Goal: Find specific page/section

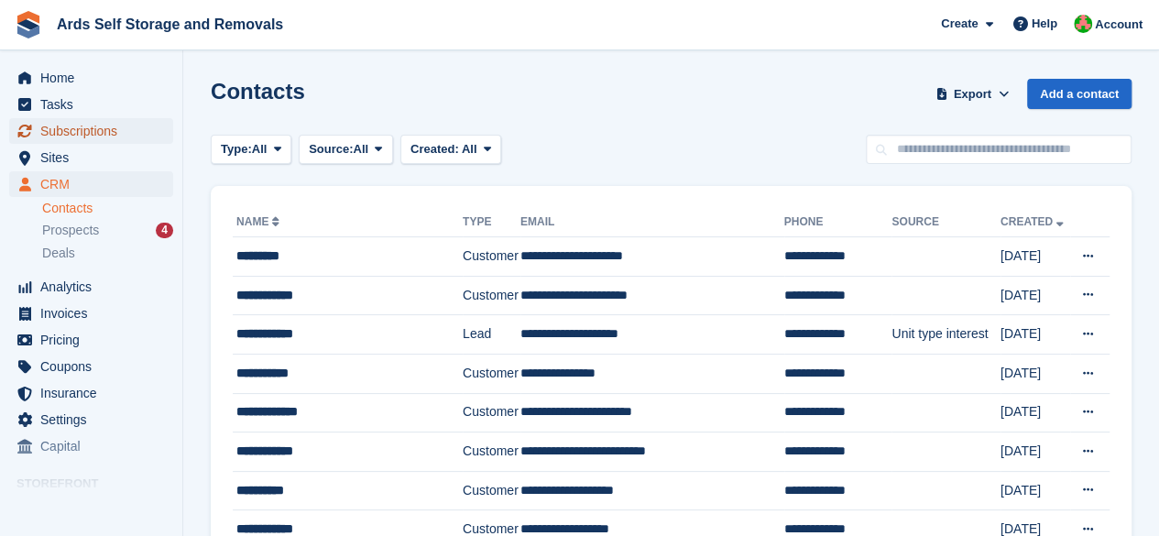
click at [97, 133] on span "Subscriptions" at bounding box center [95, 131] width 110 height 26
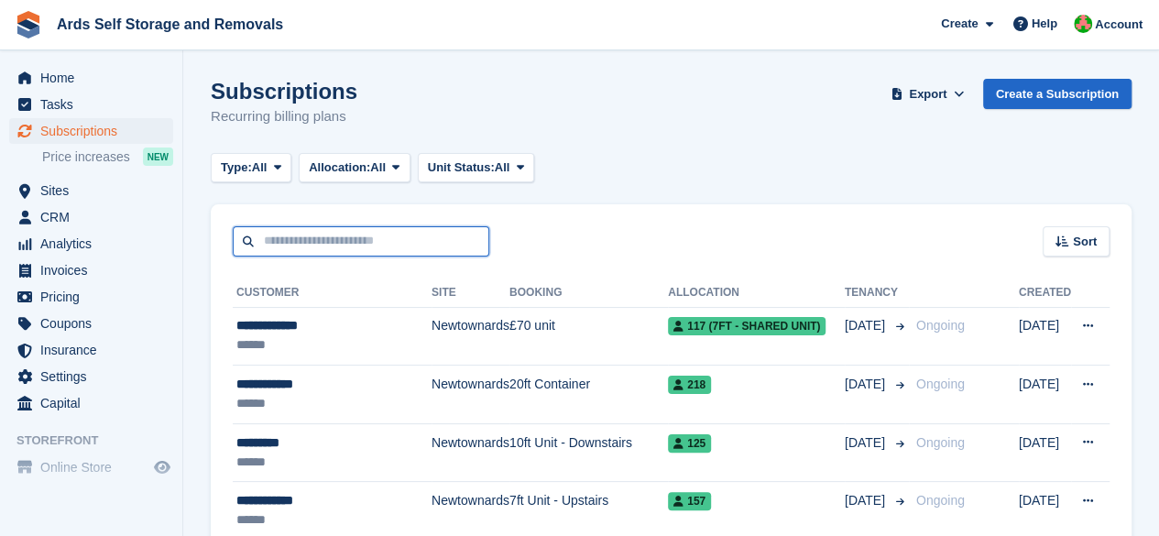
click at [352, 245] on input "text" at bounding box center [361, 241] width 257 height 30
click at [294, 240] on input "text" at bounding box center [361, 241] width 257 height 30
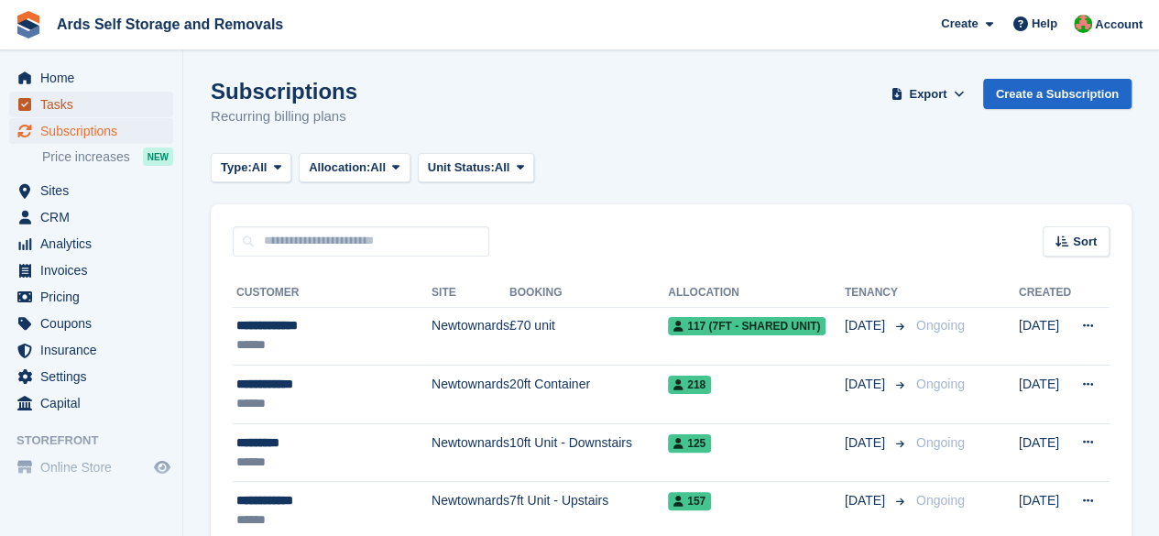
click at [97, 116] on span "Tasks" at bounding box center [95, 105] width 110 height 26
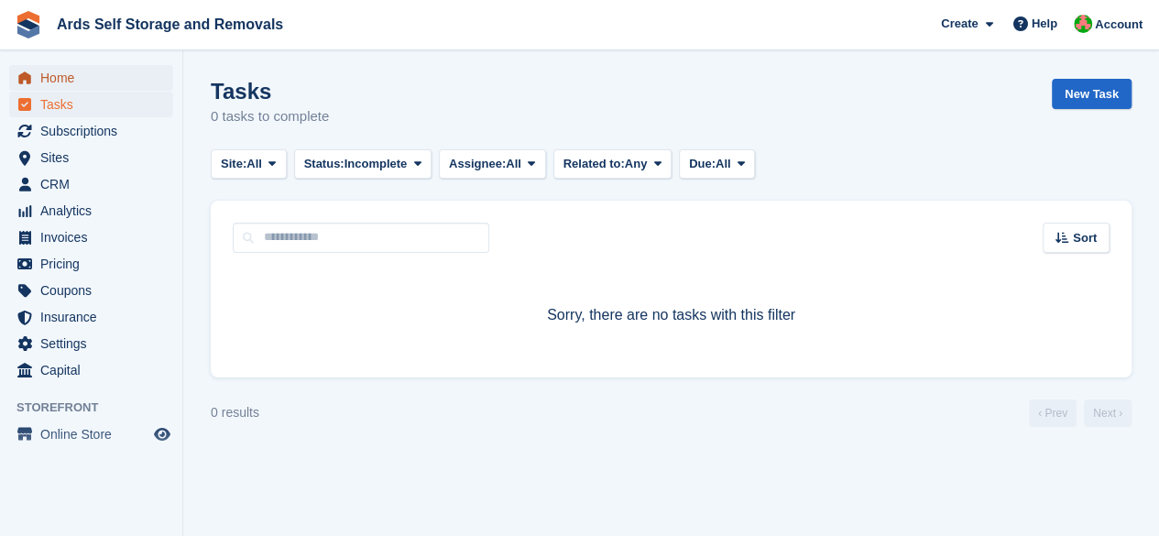
click at [94, 87] on span "Home" at bounding box center [95, 78] width 110 height 26
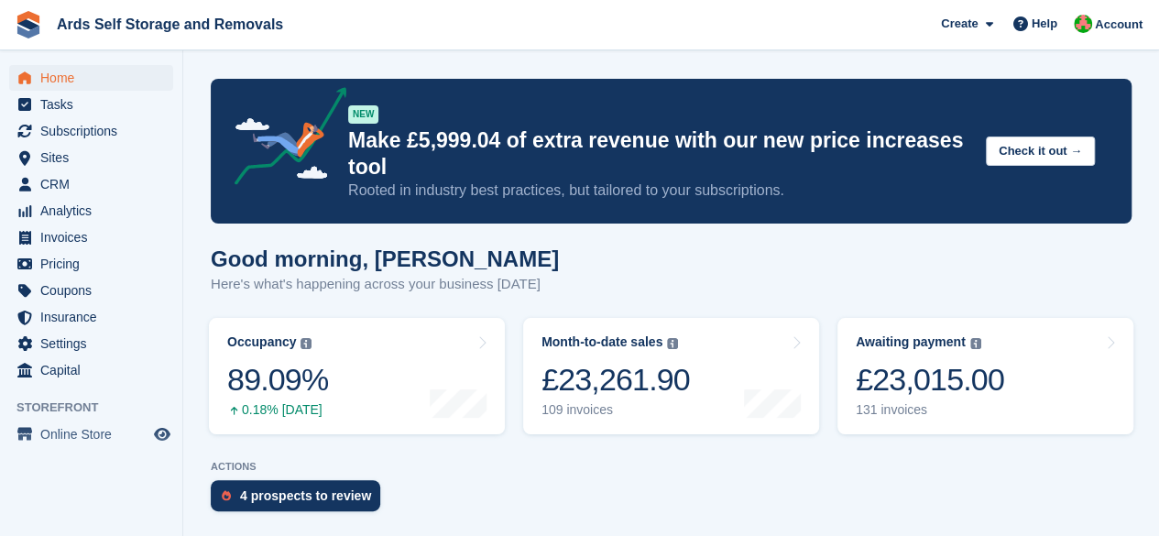
click at [1019, 422] on link "Awaiting payment The total outstanding balance on all open invoices. £23,015.00…" at bounding box center [985, 376] width 296 height 116
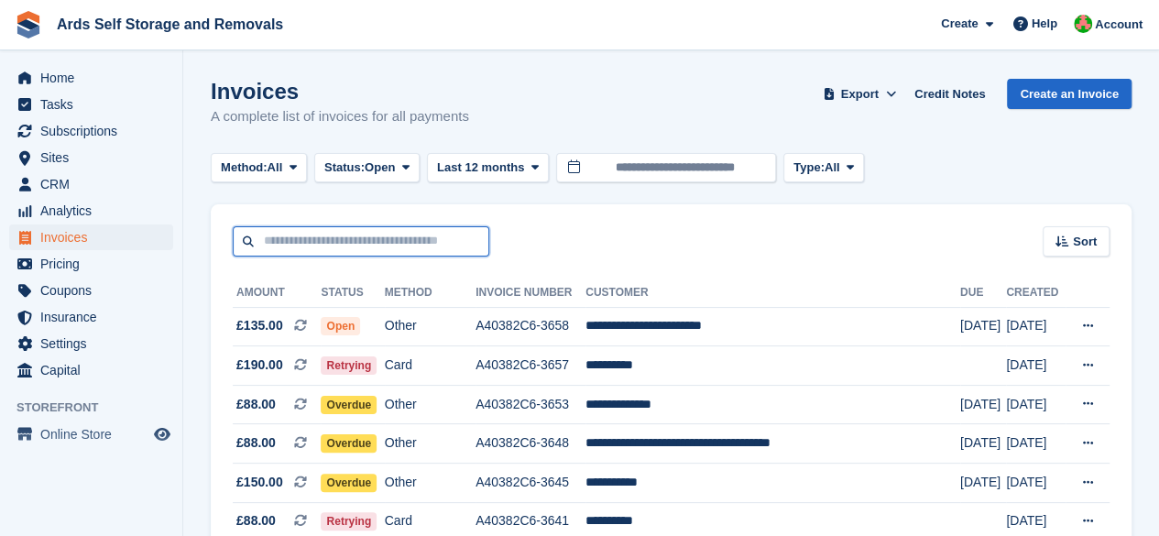
click at [403, 251] on input "text" at bounding box center [361, 241] width 257 height 30
type input "***"
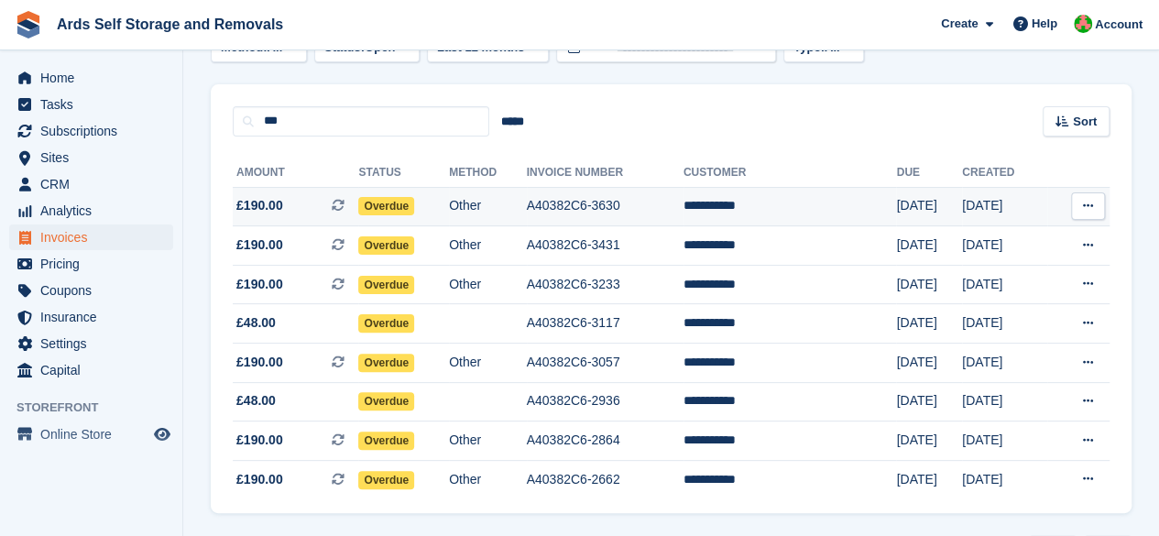
scroll to position [176, 0]
